Goal: Task Accomplishment & Management: Manage account settings

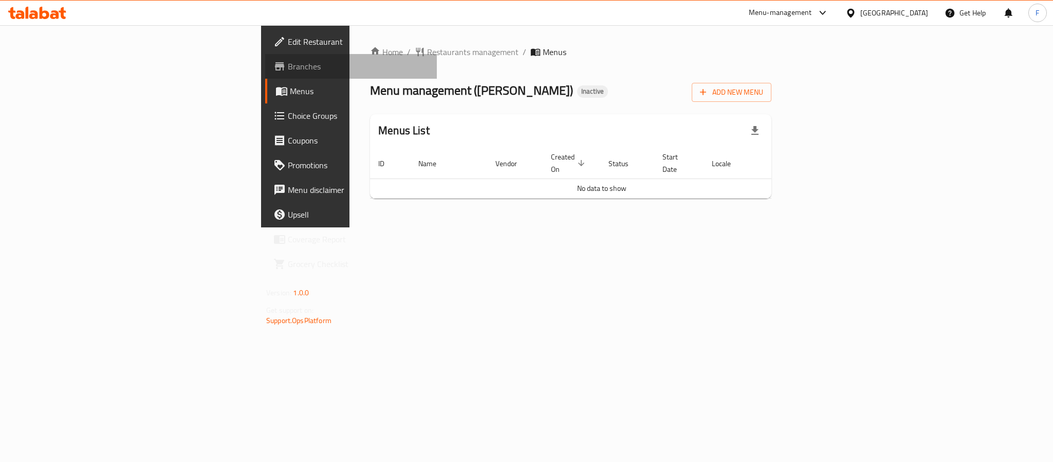
click at [288, 67] on span "Branches" at bounding box center [358, 66] width 141 height 12
drag, startPoint x: 579, startPoint y: 179, endPoint x: 657, endPoint y: 179, distance: 78.7
click at [657, 179] on td "No data to show" at bounding box center [602, 188] width 464 height 20
copy span "No data to show"
click at [427, 46] on span "Restaurants management" at bounding box center [473, 52] width 92 height 12
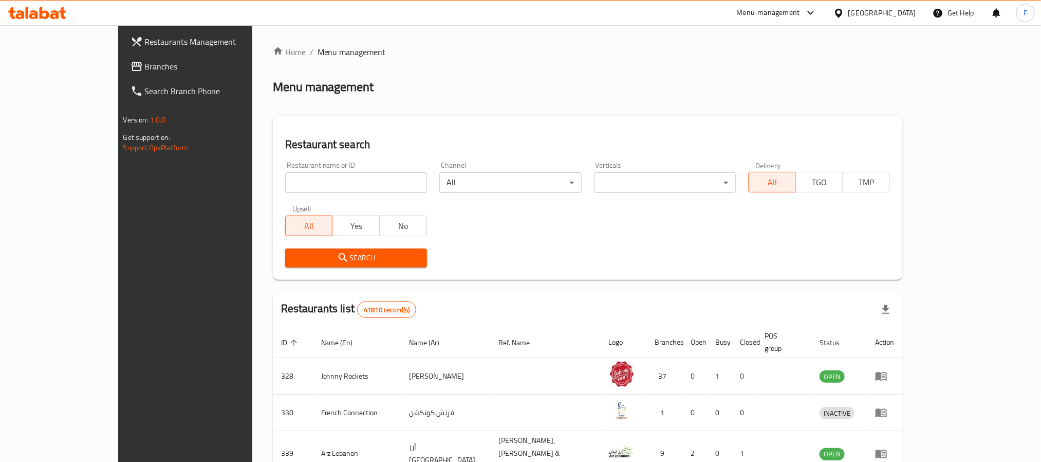
click at [145, 69] on span "Branches" at bounding box center [214, 66] width 139 height 12
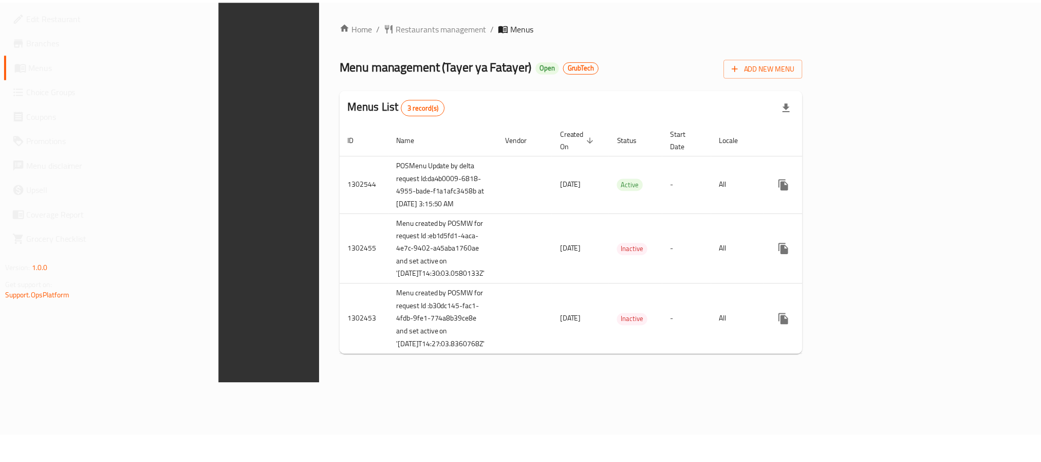
scroll to position [14, 0]
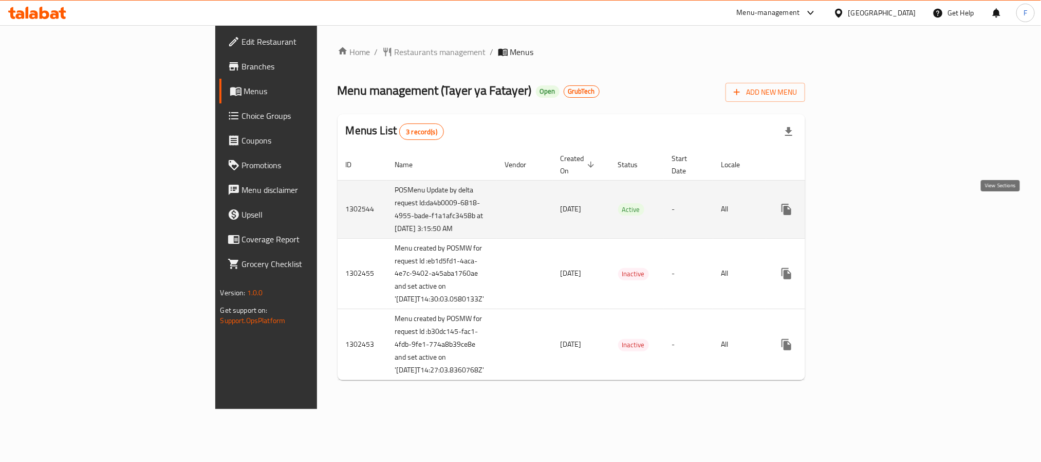
click at [867, 203] on icon "enhanced table" at bounding box center [861, 209] width 12 height 12
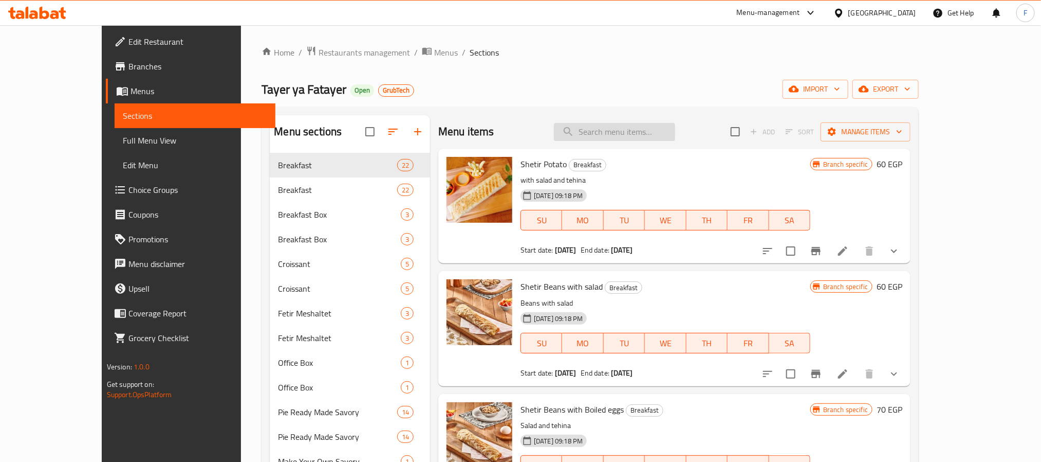
click at [633, 134] on input "search" at bounding box center [614, 132] width 121 height 18
paste input "Offer2"
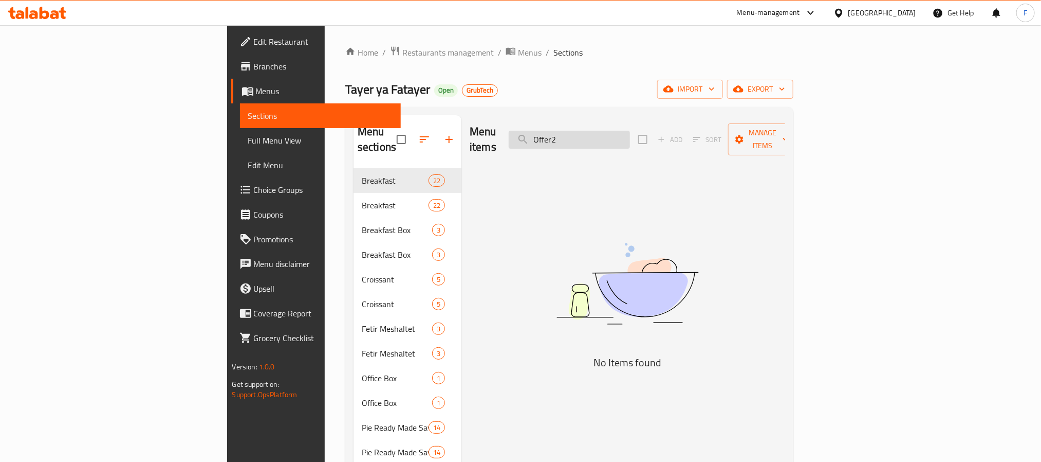
click at [617, 131] on input "Offer2" at bounding box center [569, 140] width 121 height 18
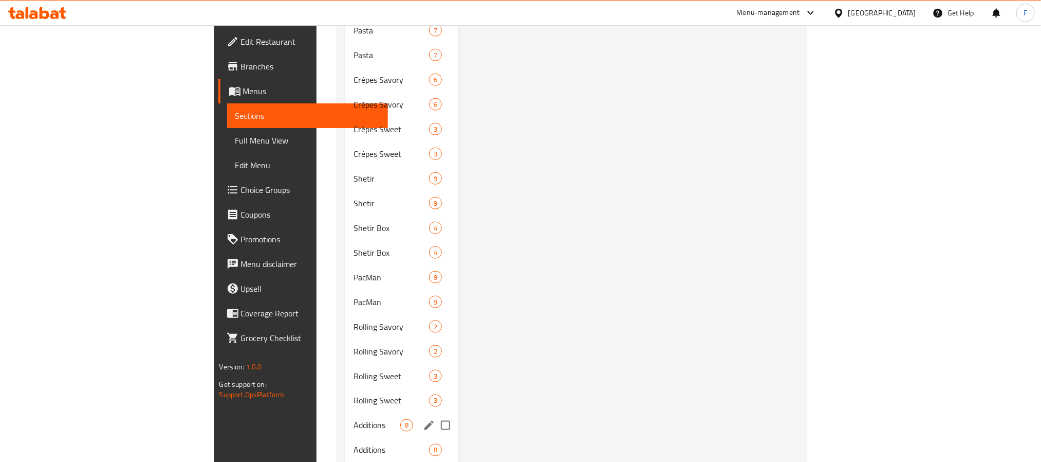
scroll to position [759, 0]
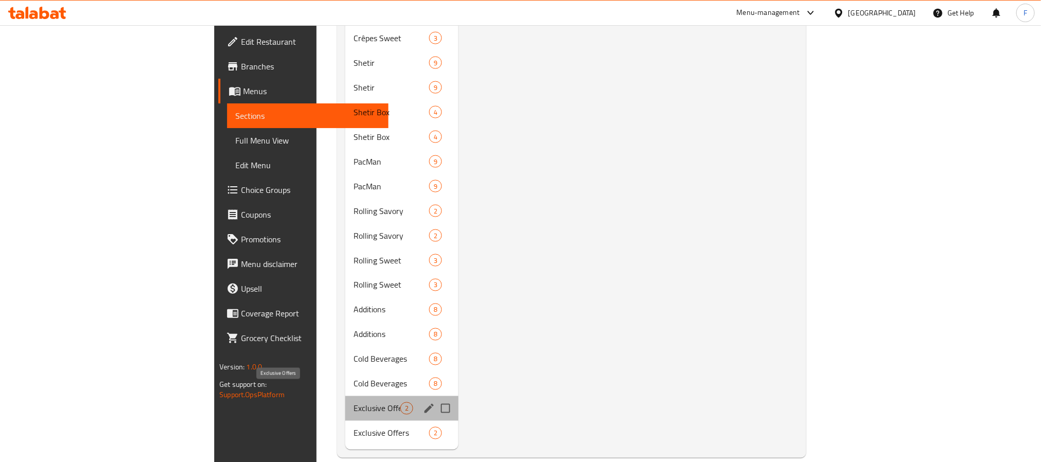
click at [354, 402] on span "Exclusive Offers" at bounding box center [377, 408] width 47 height 12
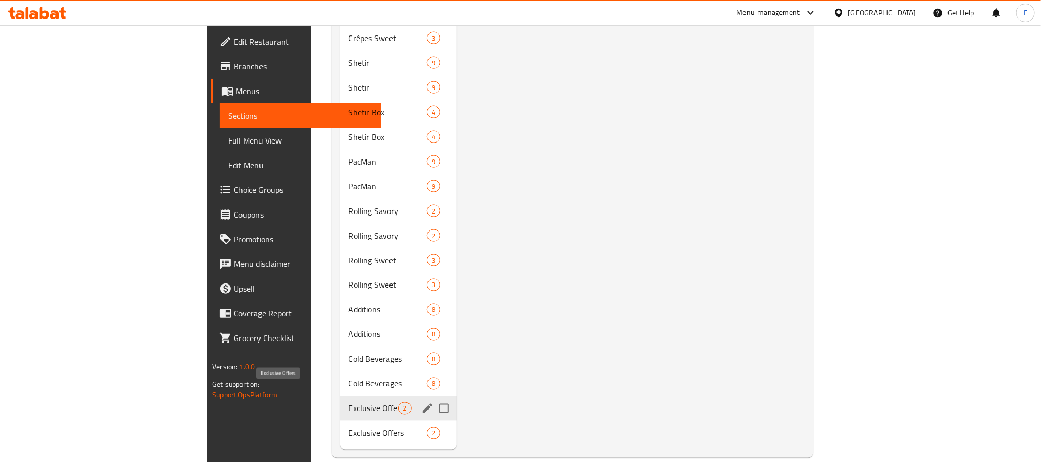
click at [349, 402] on span "Exclusive Offers" at bounding box center [374, 408] width 50 height 12
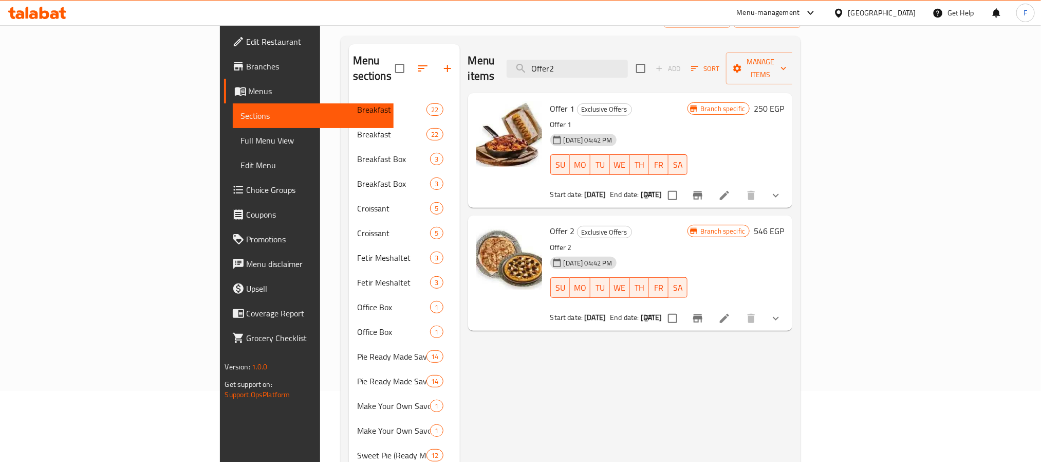
scroll to position [65, 0]
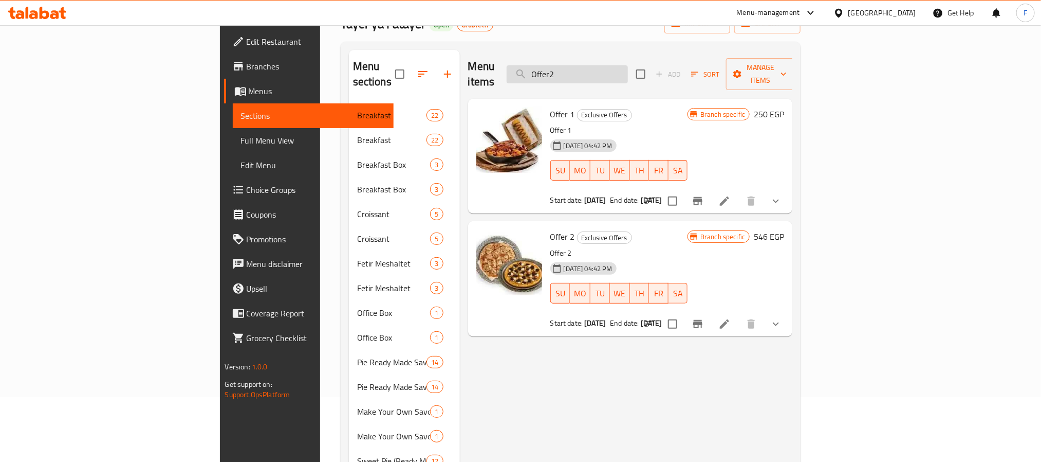
click at [628, 68] on input "Offer2" at bounding box center [567, 74] width 121 height 18
type input "Offer 2"
drag, startPoint x: 659, startPoint y: 68, endPoint x: 596, endPoint y: 66, distance: 63.3
click at [596, 66] on input "Offer 2" at bounding box center [567, 74] width 121 height 18
paste input "Offer 2"
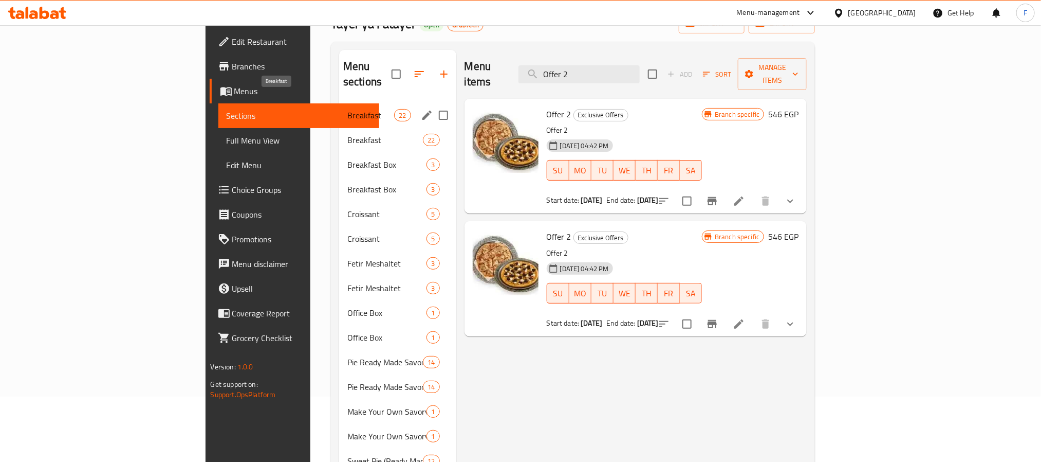
type input "Offer 2"
click at [348, 109] on span "Breakfast" at bounding box center [371, 115] width 47 height 12
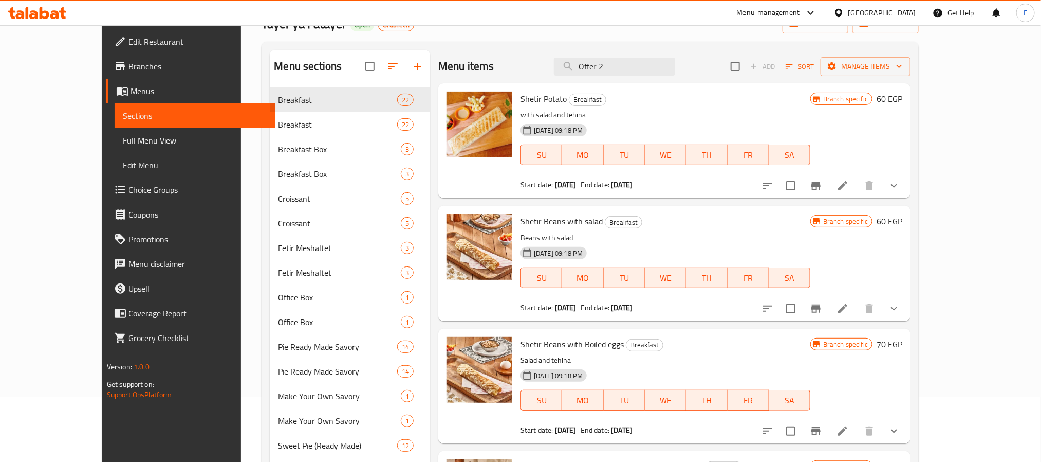
drag, startPoint x: 656, startPoint y: 70, endPoint x: 560, endPoint y: 68, distance: 95.6
click at [563, 68] on div "Menu items Offer 2 Add Sort Manage items" at bounding box center [674, 66] width 472 height 33
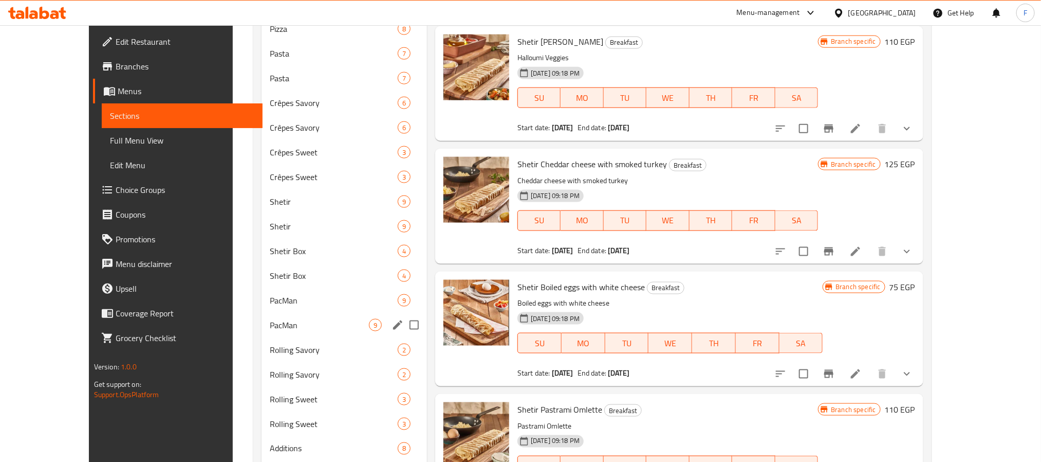
scroll to position [759, 0]
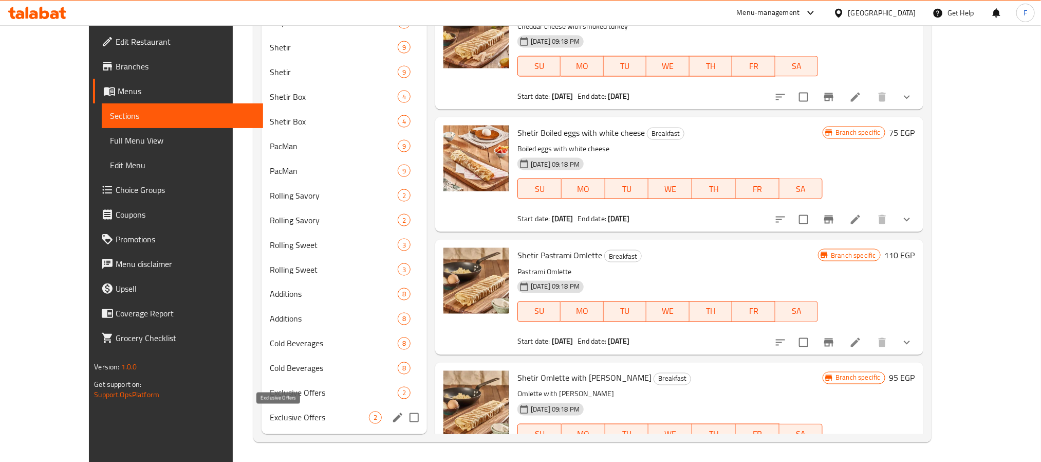
click at [288, 416] on span "Exclusive Offers" at bounding box center [319, 417] width 99 height 12
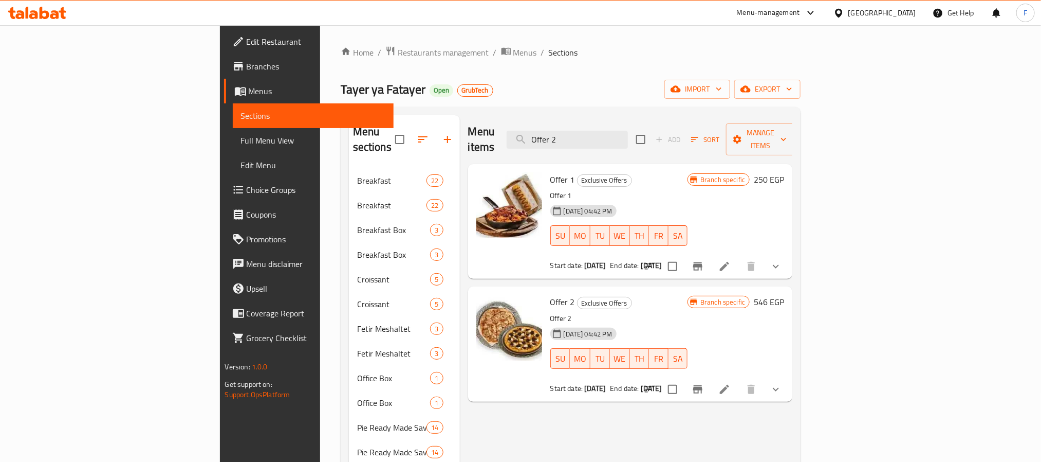
click at [718, 93] on div "Tayer ya Fatayer Open GrubTech import export" at bounding box center [571, 89] width 461 height 19
click at [800, 15] on div "Menu-management" at bounding box center [768, 13] width 63 height 12
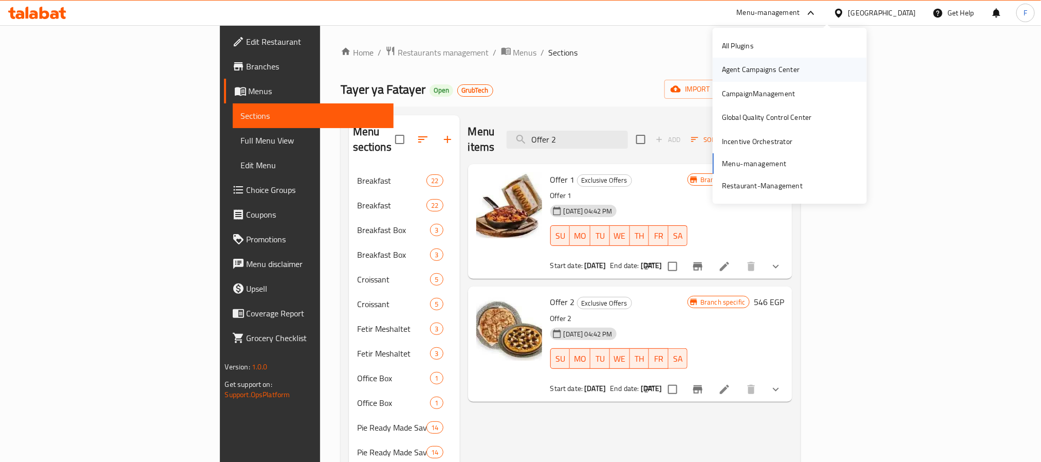
click at [766, 74] on div "Agent Campaigns Center" at bounding box center [761, 69] width 78 height 11
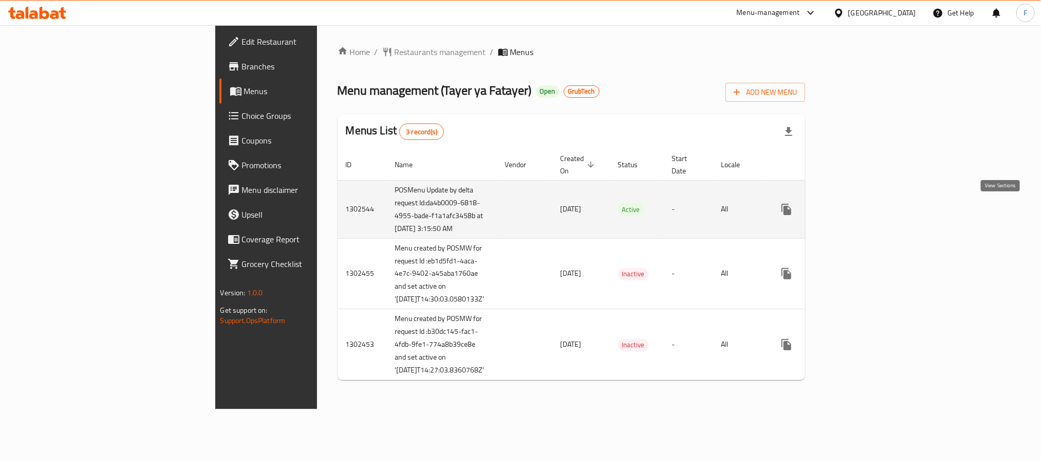
click at [866, 213] on icon "enhanced table" at bounding box center [860, 209] width 9 height 9
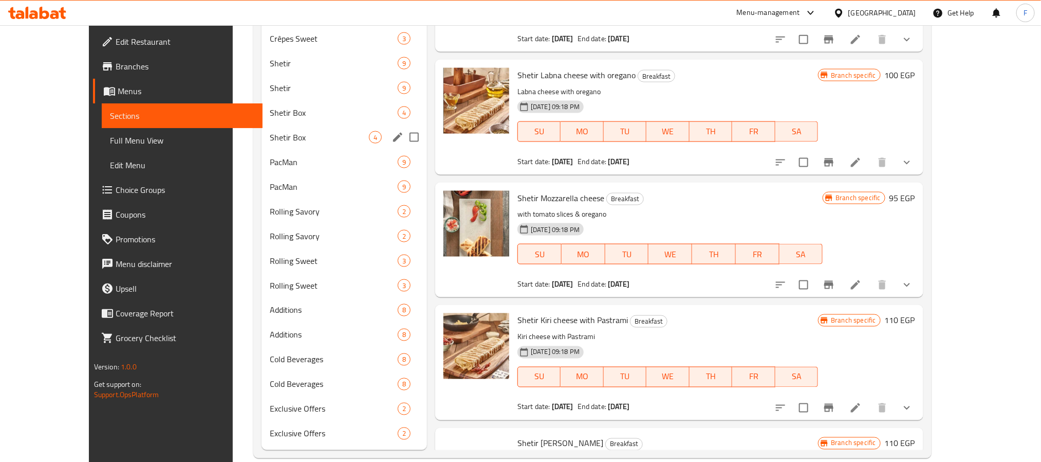
scroll to position [759, 0]
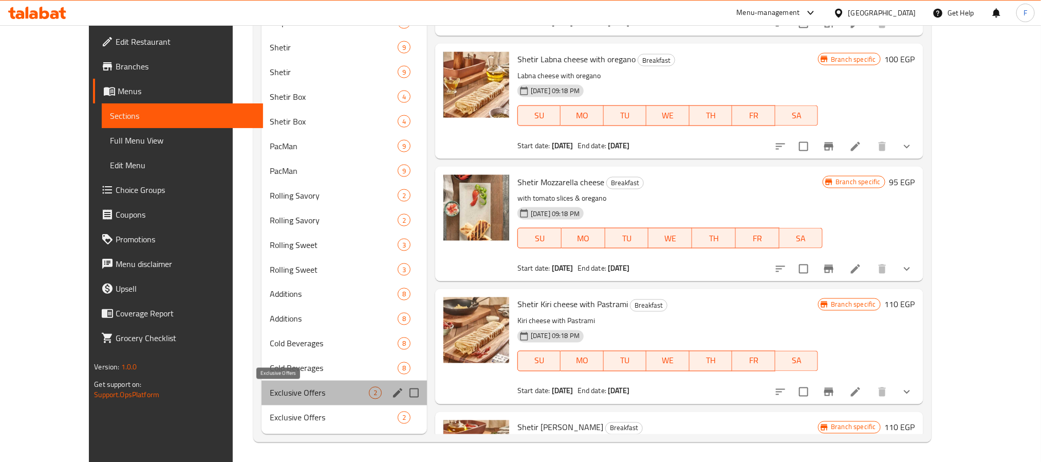
click at [295, 396] on span "Exclusive Offers" at bounding box center [319, 393] width 99 height 12
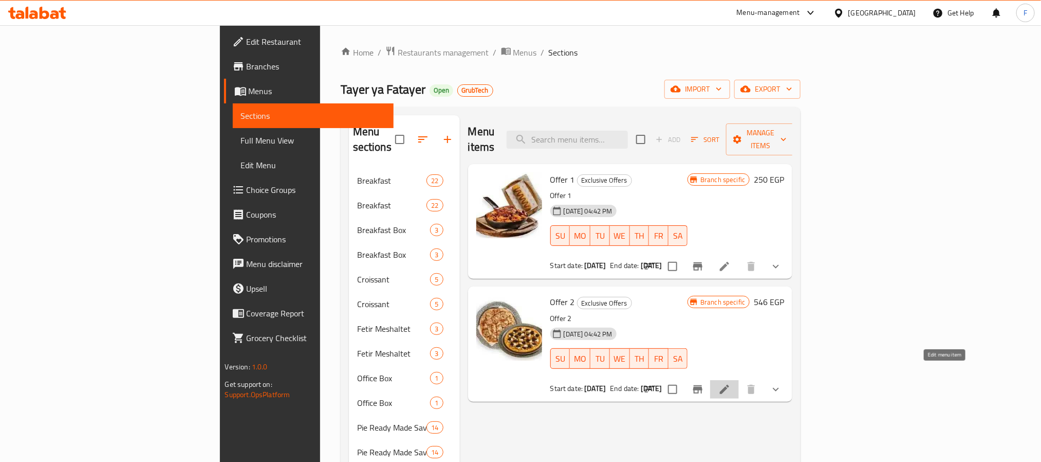
click at [731, 383] on icon at bounding box center [725, 389] width 12 height 12
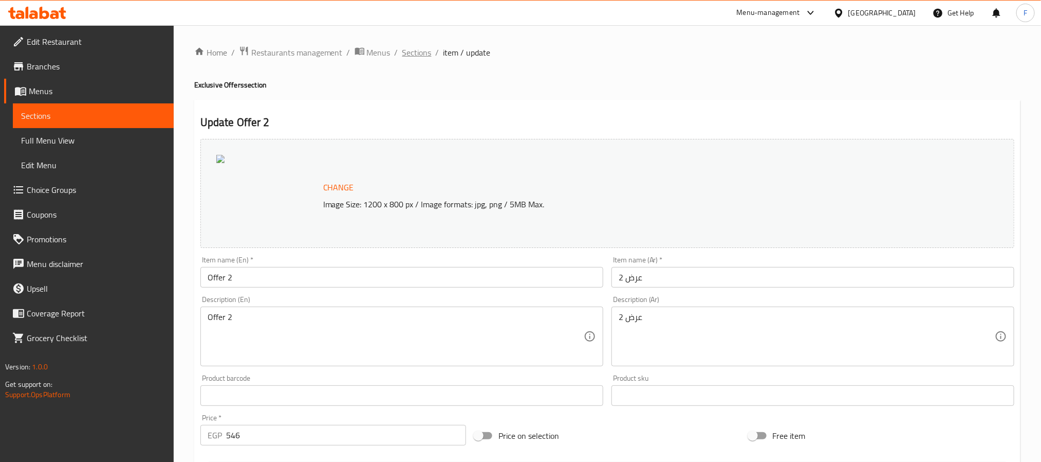
click at [416, 54] on span "Sections" at bounding box center [417, 52] width 29 height 12
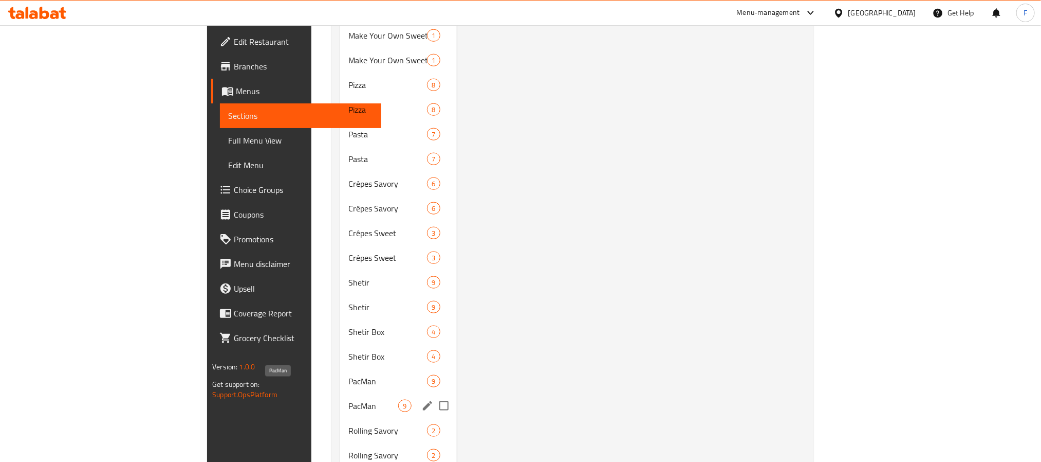
scroll to position [759, 0]
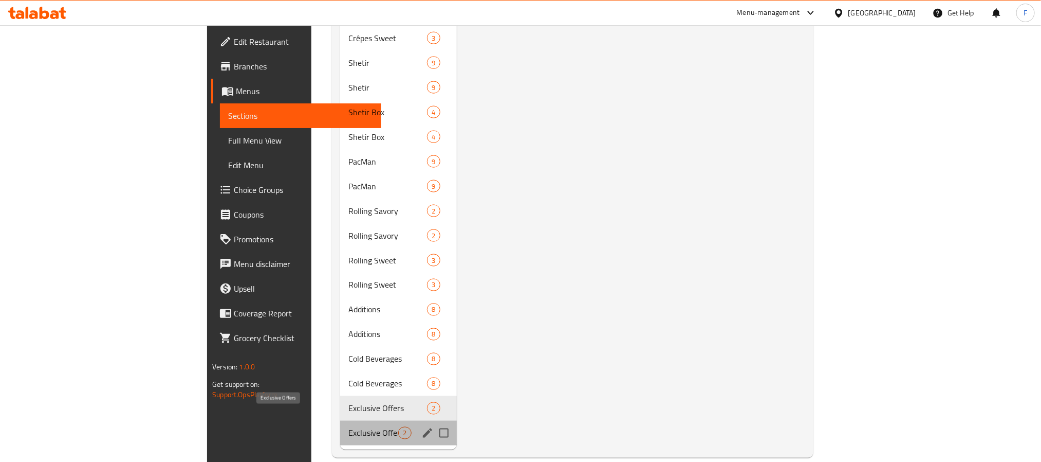
click at [349, 427] on span "Exclusive Offers" at bounding box center [374, 433] width 50 height 12
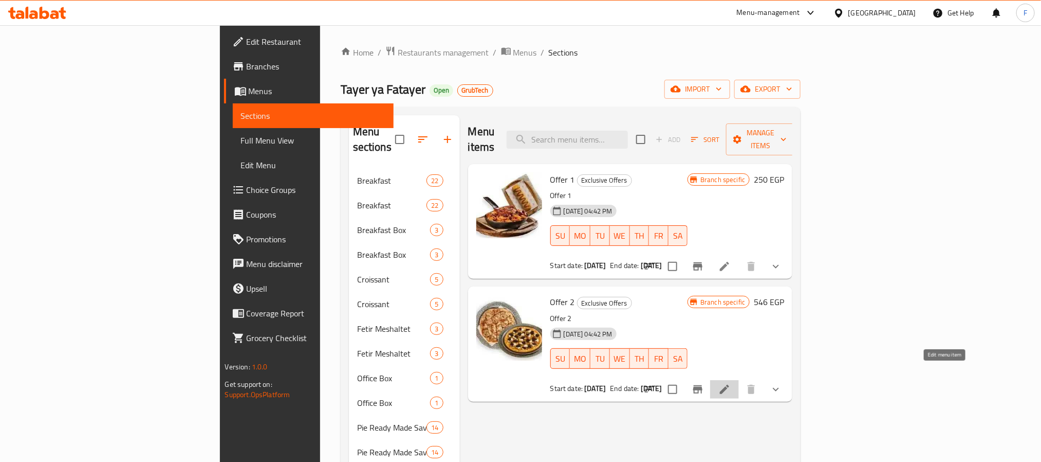
click at [729, 385] on icon at bounding box center [724, 389] width 9 height 9
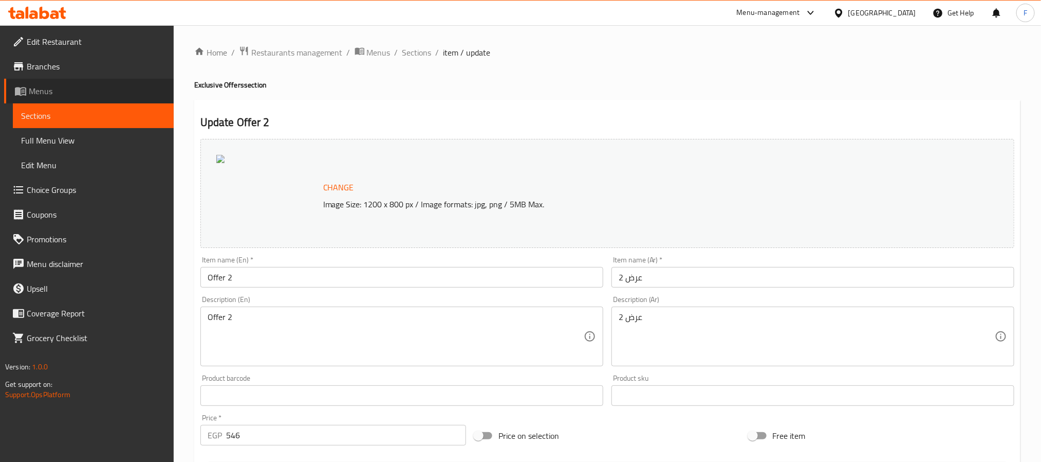
click at [67, 95] on span "Menus" at bounding box center [97, 91] width 137 height 12
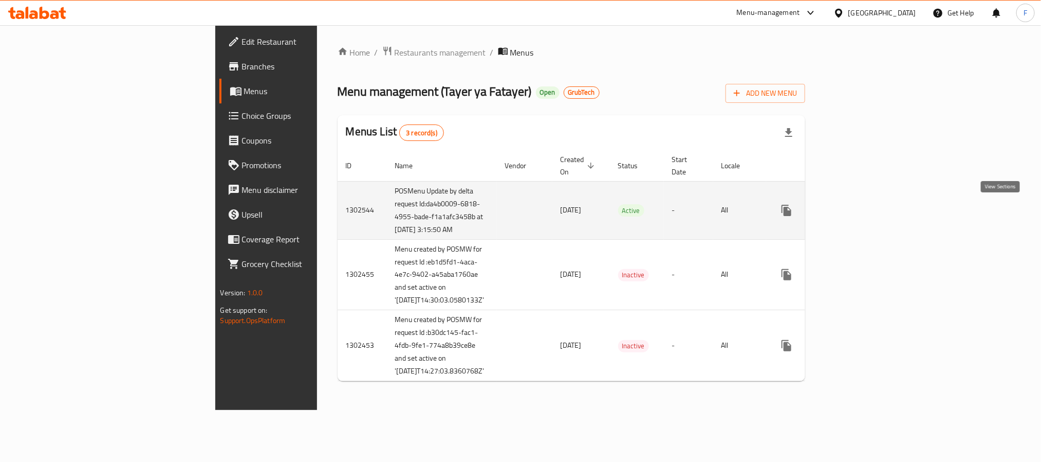
click at [867, 208] on icon "enhanced table" at bounding box center [861, 210] width 12 height 12
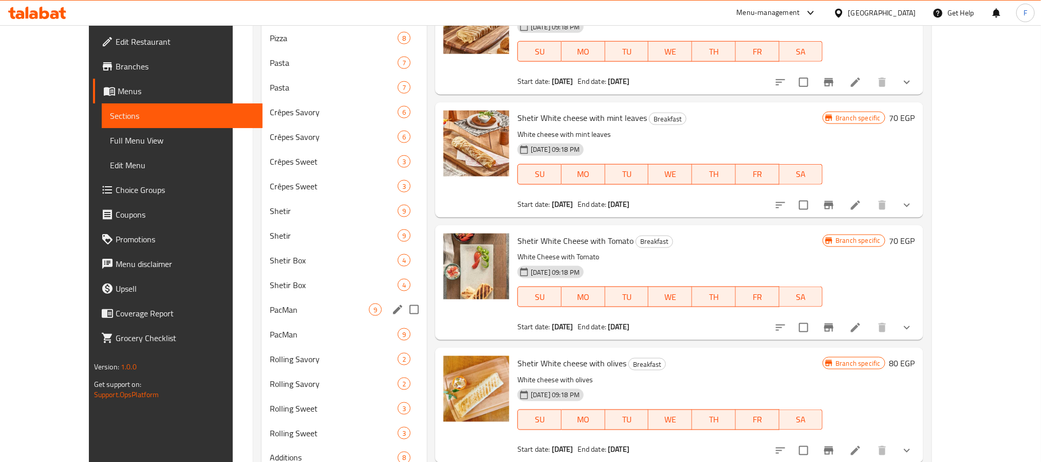
scroll to position [759, 0]
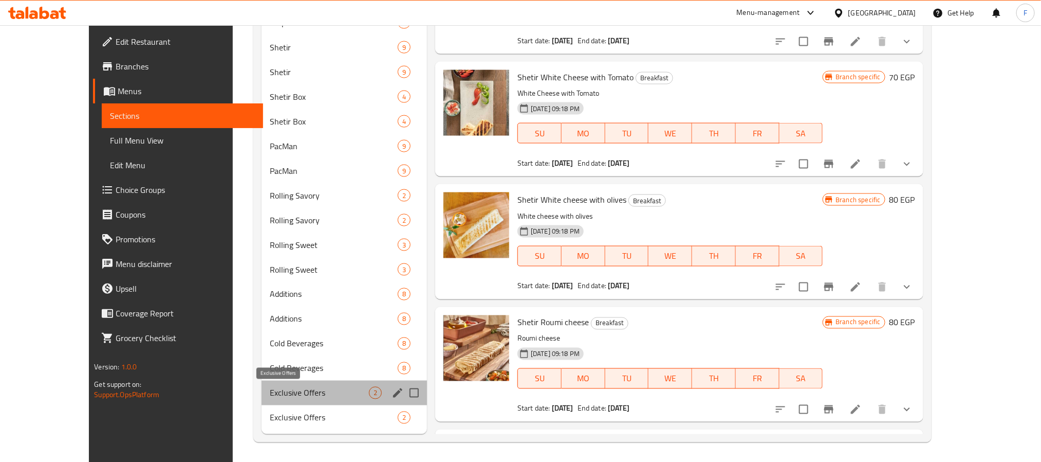
click at [335, 392] on span "Exclusive Offers" at bounding box center [319, 393] width 99 height 12
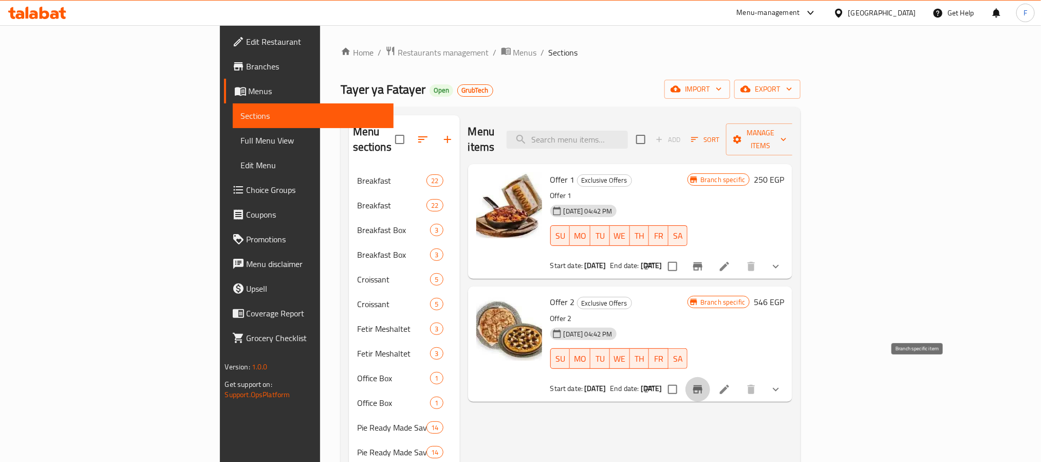
click at [703, 385] on icon "Branch-specific-item" at bounding box center [697, 389] width 9 height 8
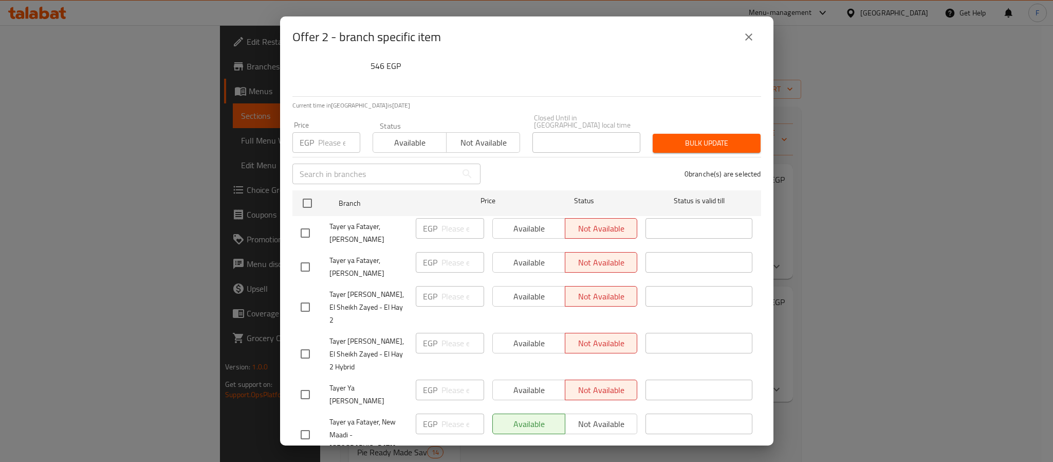
scroll to position [88, 0]
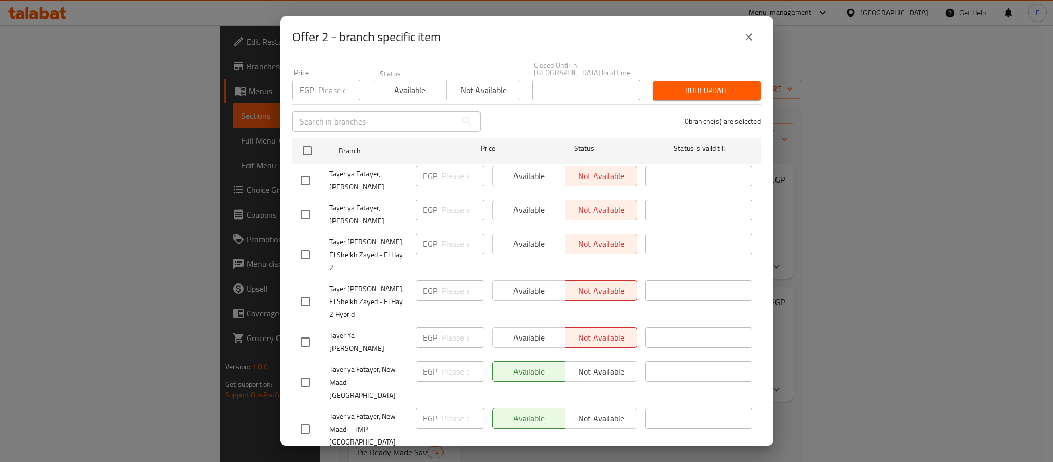
click at [830, 398] on div "Offer 2 - branch specific item Offer 2 Offer 2 546 EGP Current time in Egypt is…" at bounding box center [526, 231] width 1053 height 462
click at [748, 42] on icon "close" at bounding box center [749, 37] width 12 height 12
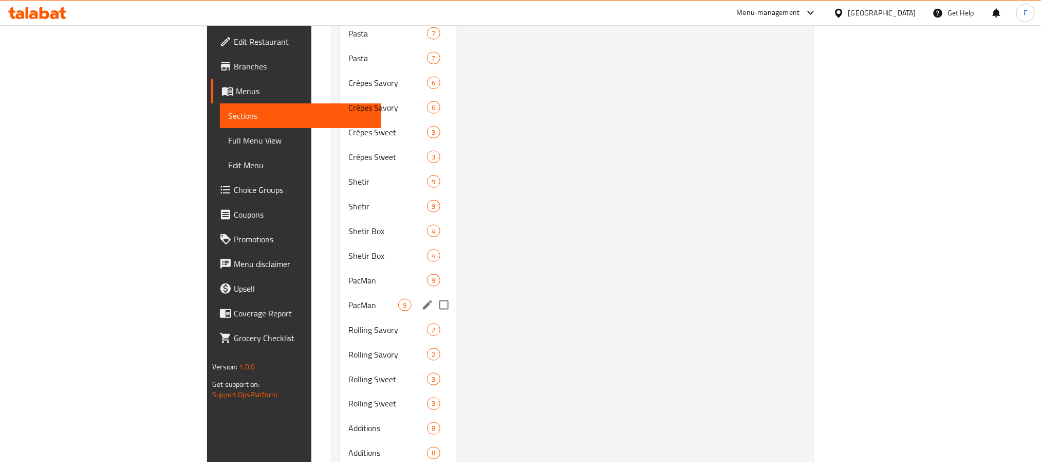
scroll to position [759, 0]
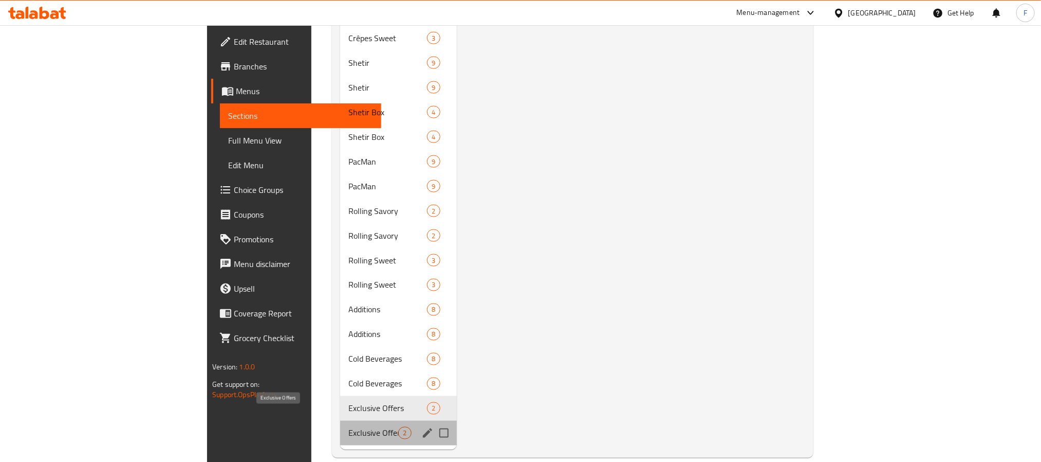
click at [349, 427] on span "Exclusive Offers" at bounding box center [374, 433] width 50 height 12
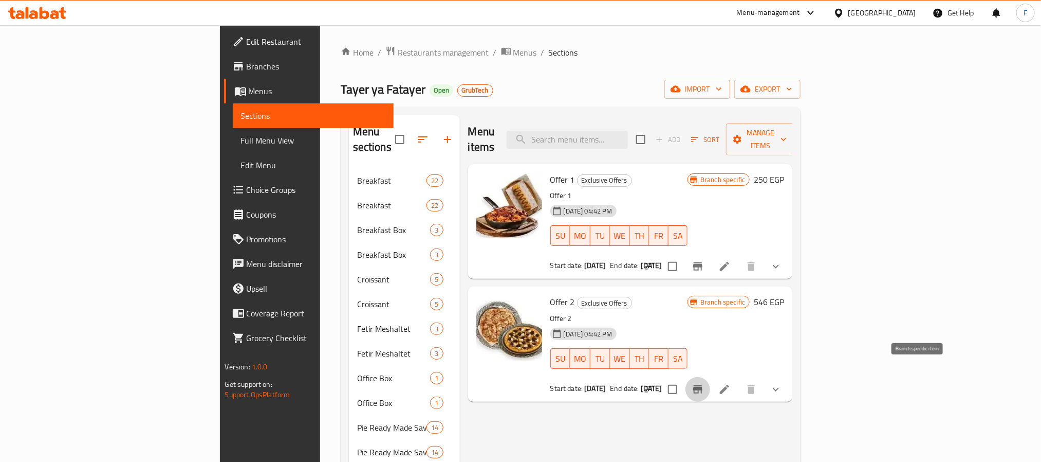
click at [703, 385] on icon "Branch-specific-item" at bounding box center [697, 389] width 9 height 8
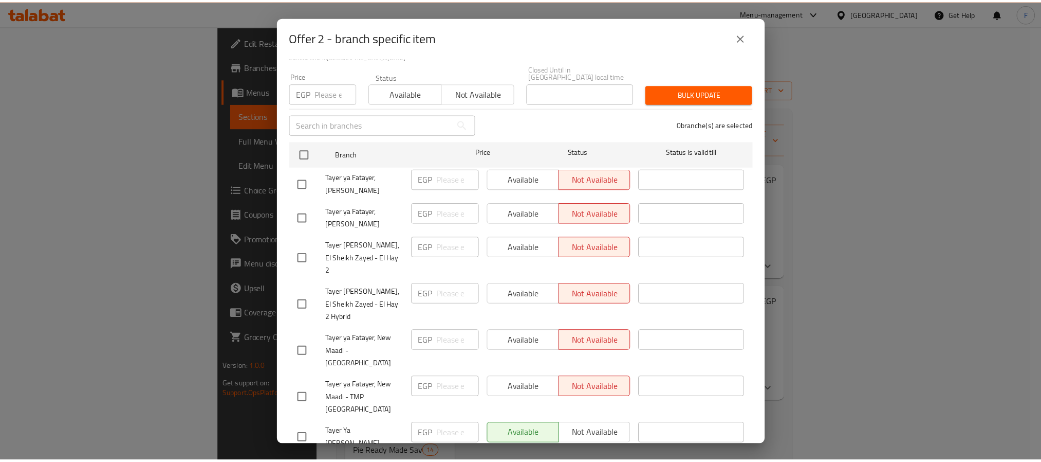
scroll to position [88, 0]
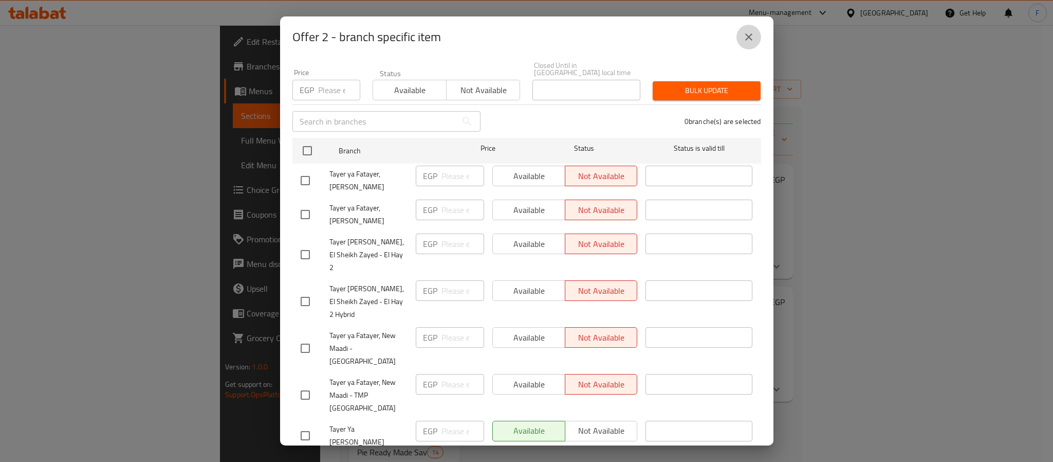
click at [744, 35] on icon "close" at bounding box center [749, 37] width 12 height 12
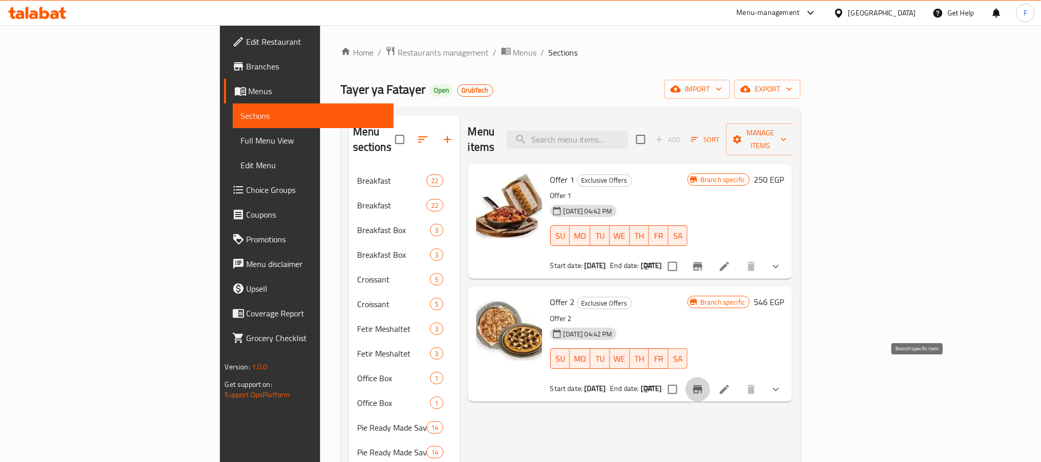
click at [703, 385] on icon "Branch-specific-item" at bounding box center [697, 389] width 9 height 8
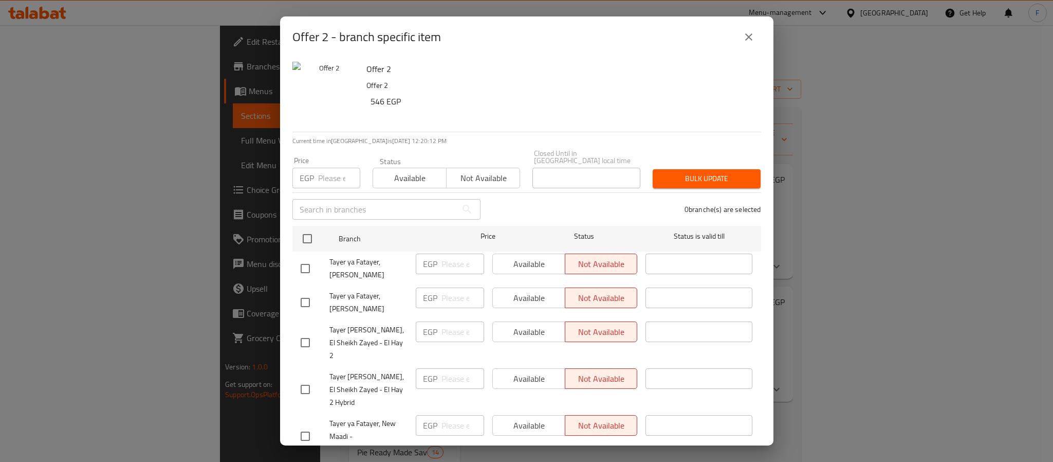
click at [746, 28] on button "close" at bounding box center [749, 37] width 25 height 25
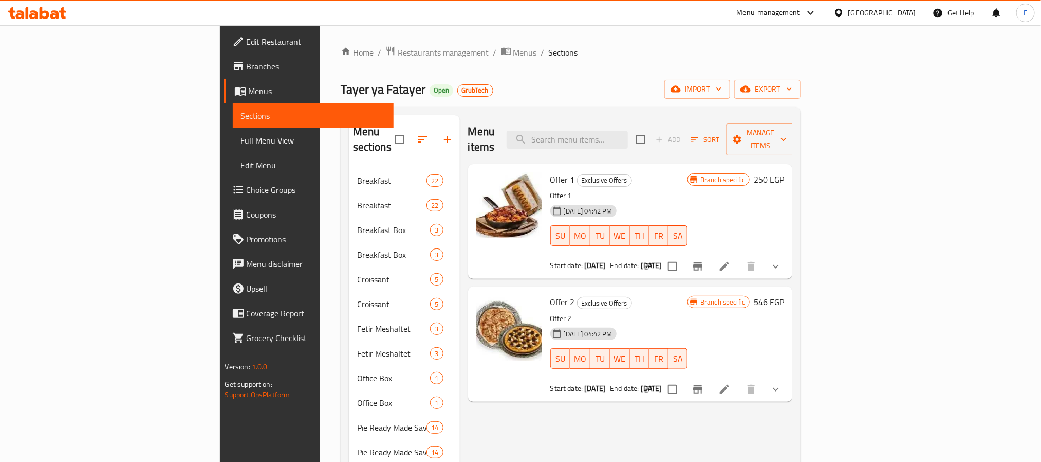
click at [739, 380] on li at bounding box center [724, 389] width 29 height 19
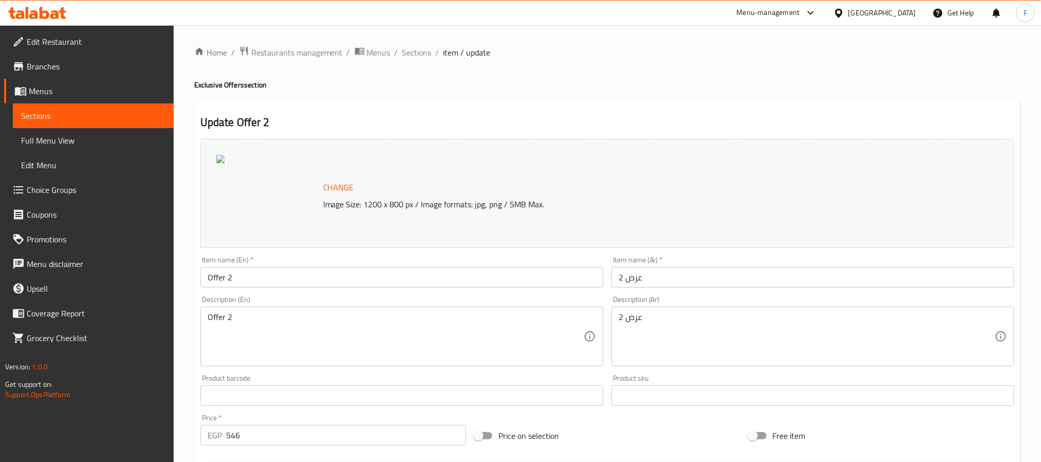
click at [430, 112] on div "Update Offer 2 Change Image Size: 1200 x 800 px / Image formats: jpg, png / 5MB…" at bounding box center [607, 430] width 827 height 660
click at [56, 90] on span "Menus" at bounding box center [97, 91] width 137 height 12
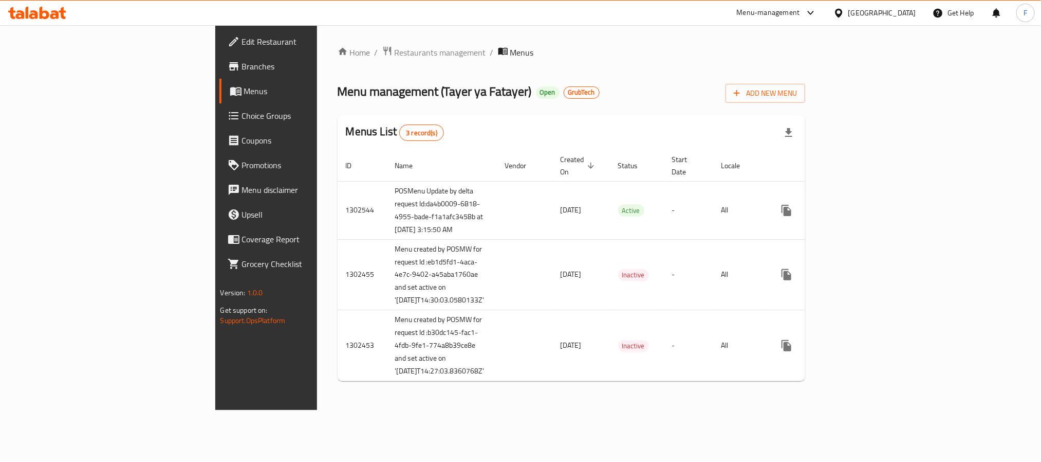
click at [242, 64] on span "Branches" at bounding box center [311, 66] width 139 height 12
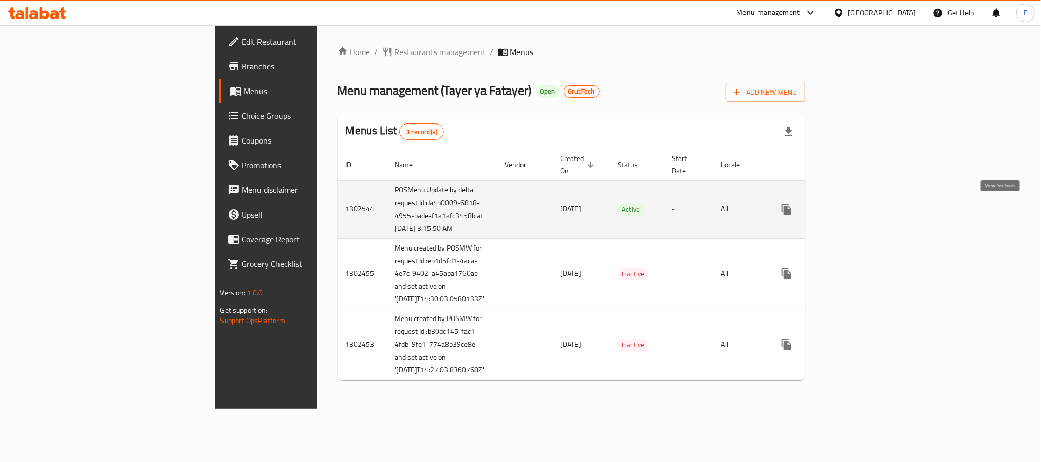
click at [867, 214] on icon "enhanced table" at bounding box center [861, 209] width 12 height 12
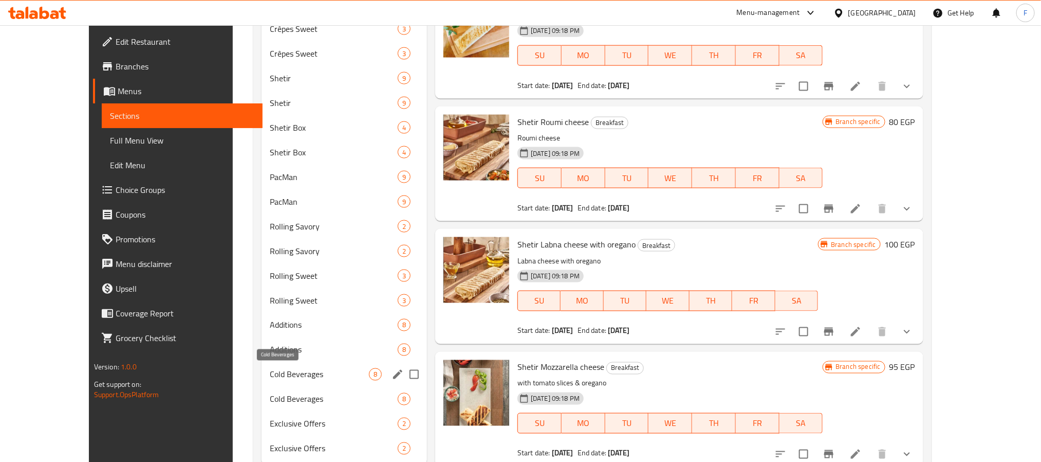
scroll to position [759, 0]
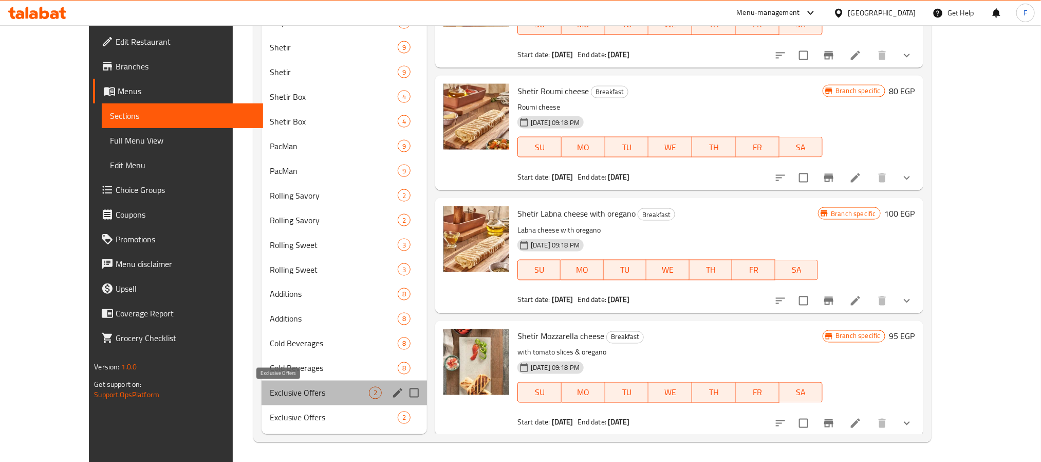
click at [281, 390] on span "Exclusive Offers" at bounding box center [319, 393] width 99 height 12
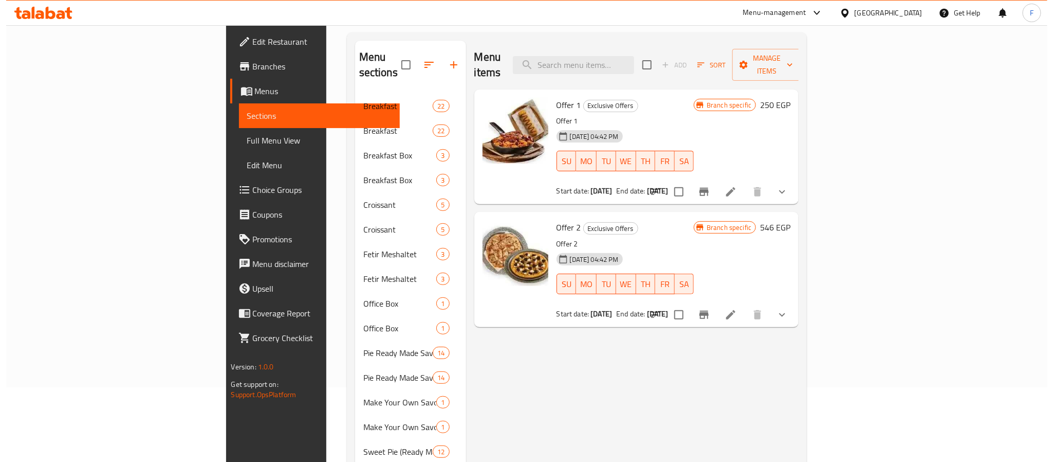
scroll to position [65, 0]
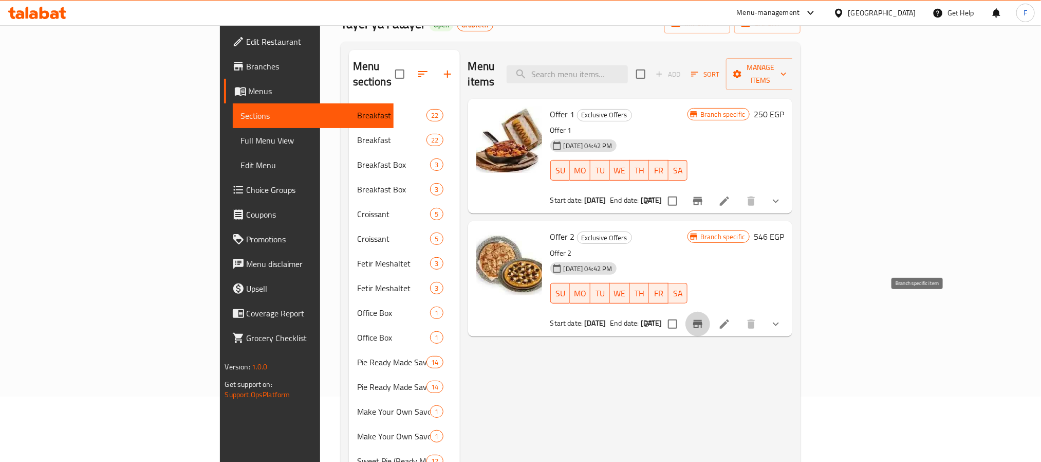
click at [703, 320] on icon "Branch-specific-item" at bounding box center [697, 324] width 9 height 8
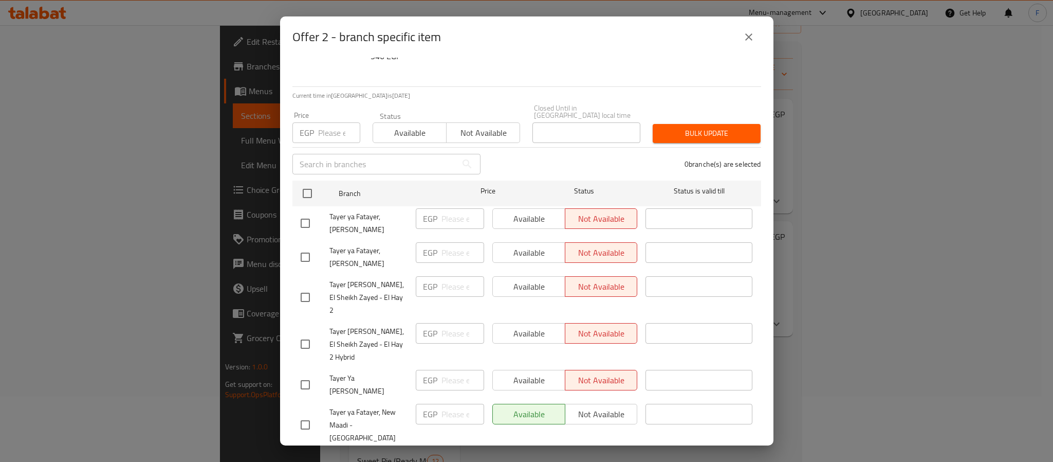
scroll to position [88, 0]
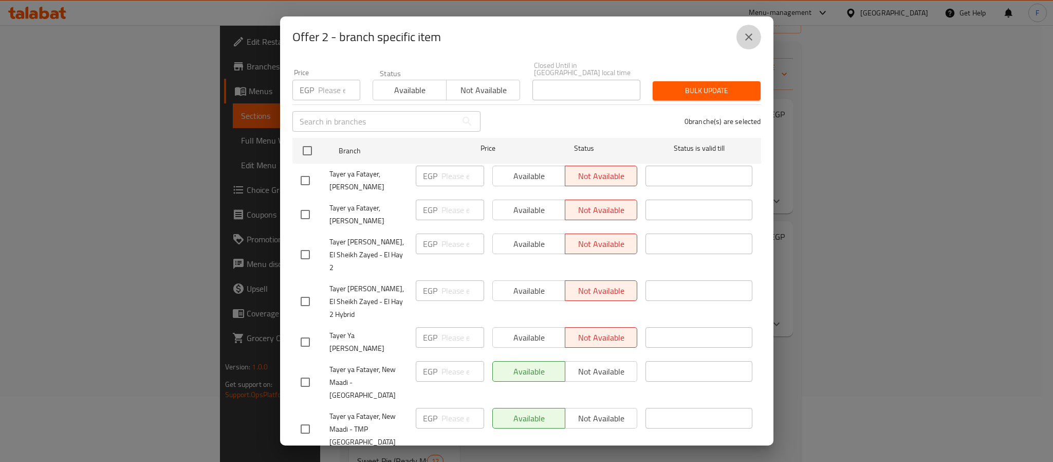
click at [745, 40] on icon "close" at bounding box center [749, 37] width 12 height 12
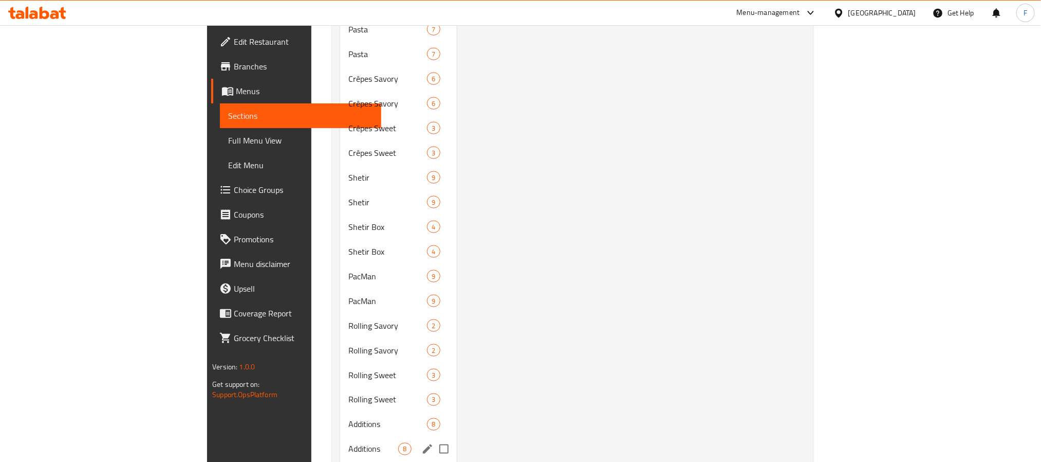
scroll to position [759, 0]
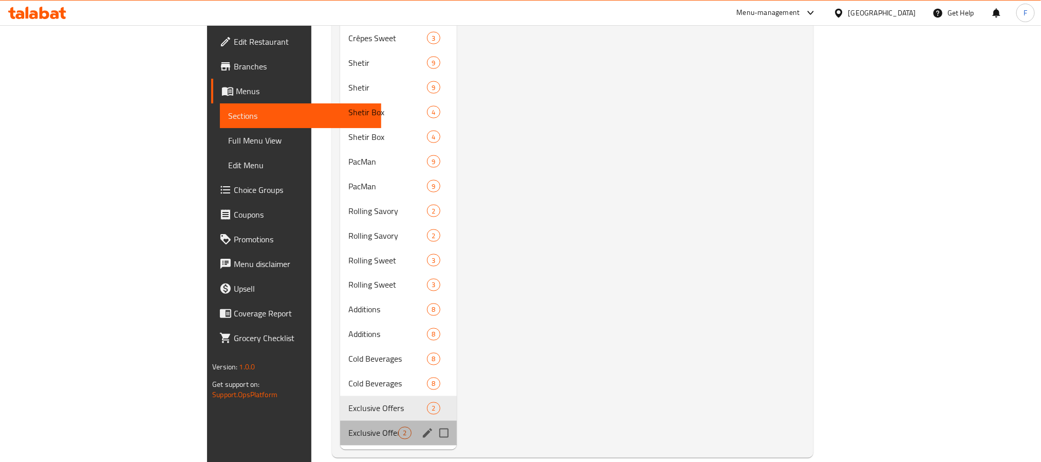
click at [340, 420] on div "Exclusive Offers 2" at bounding box center [398, 432] width 116 height 25
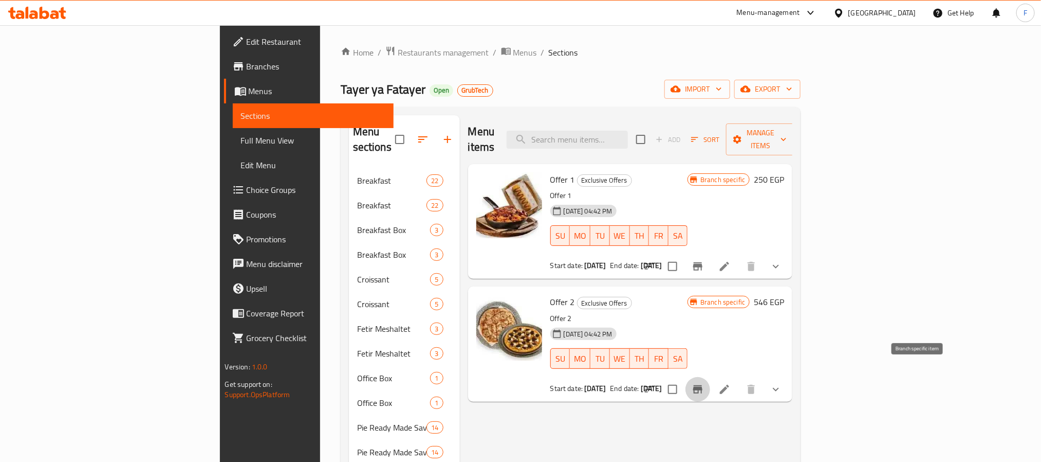
click at [704, 383] on icon "Branch-specific-item" at bounding box center [698, 389] width 12 height 12
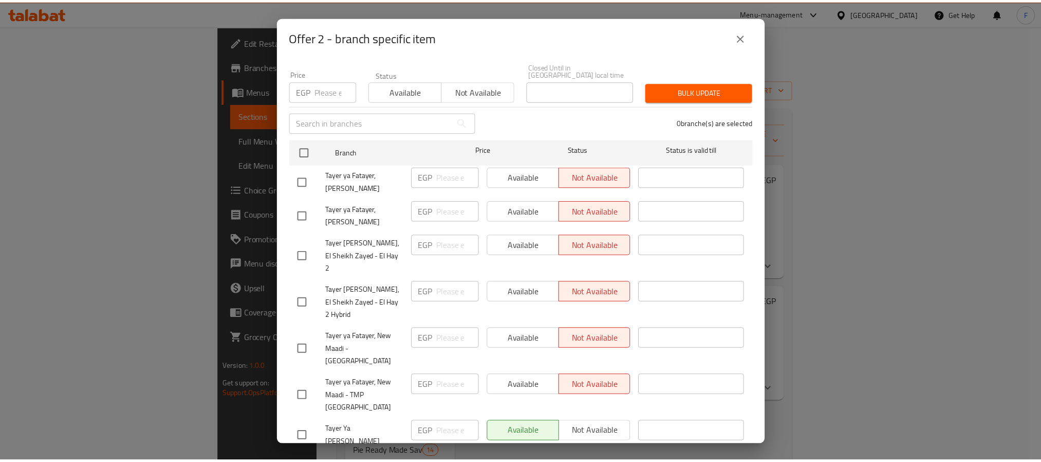
scroll to position [88, 0]
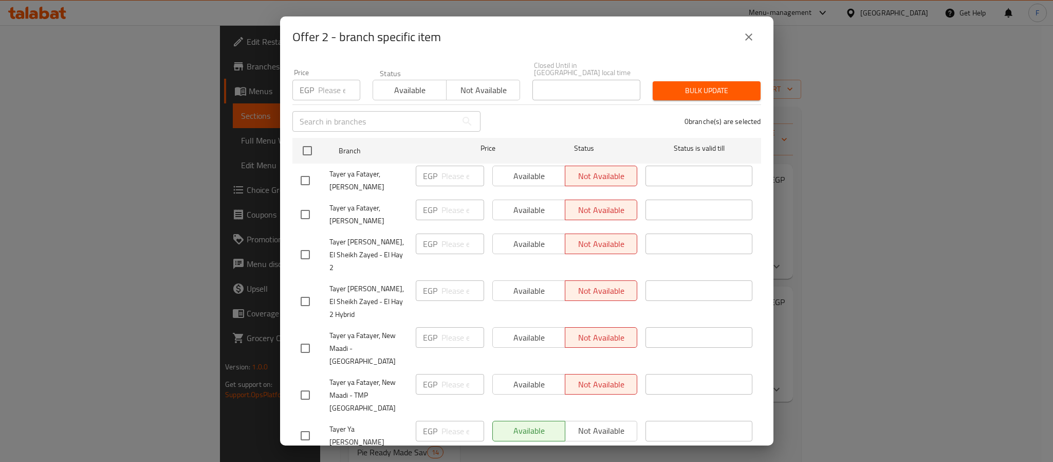
click at [753, 43] on button "close" at bounding box center [749, 37] width 25 height 25
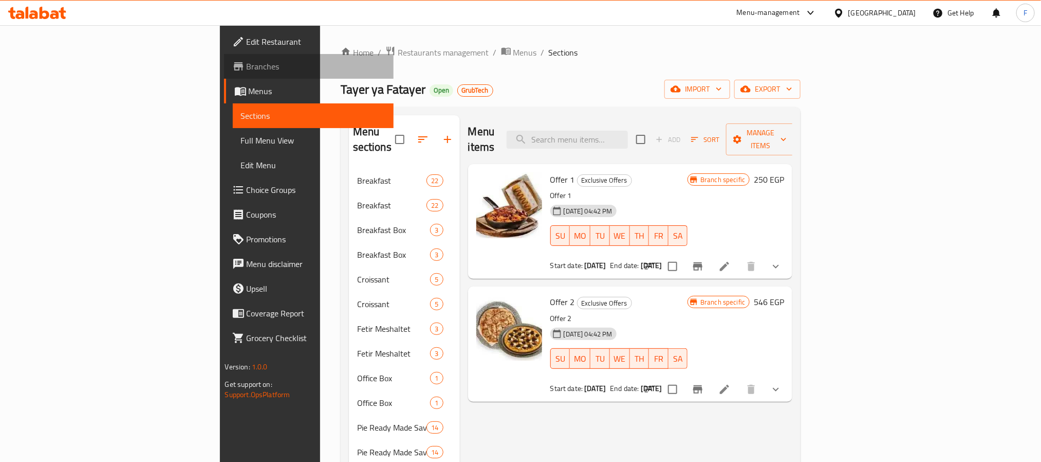
click at [247, 65] on span "Branches" at bounding box center [316, 66] width 139 height 12
